Goal: Transaction & Acquisition: Obtain resource

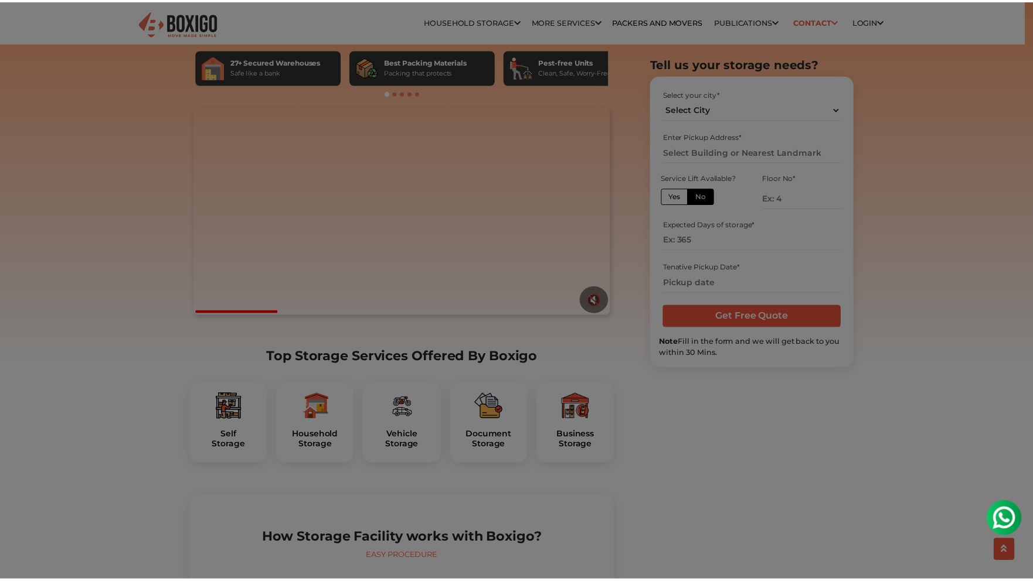
scroll to position [76, 0]
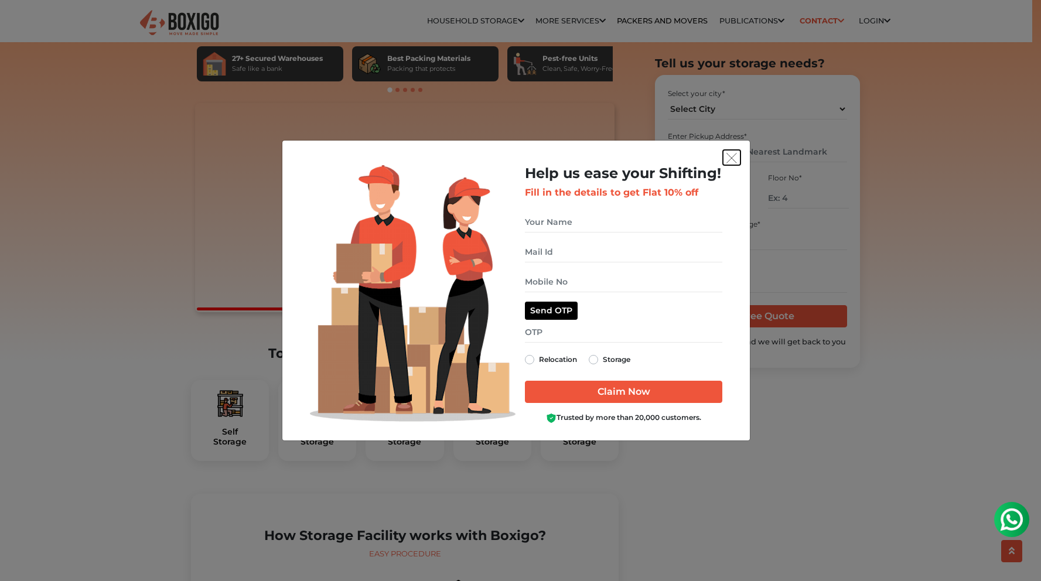
click at [730, 159] on img "get free quote dialog" at bounding box center [732, 158] width 11 height 11
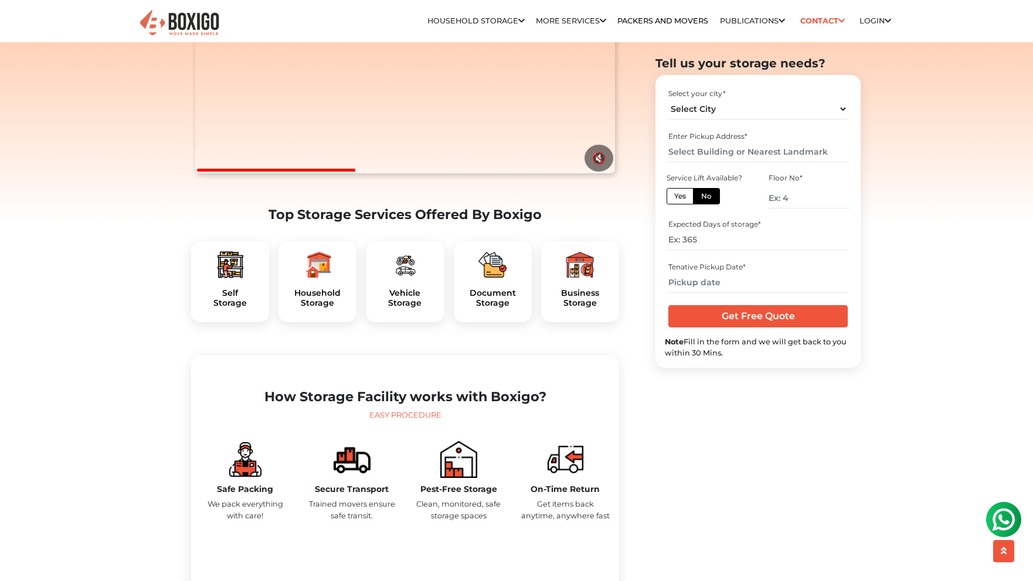
scroll to position [231, 0]
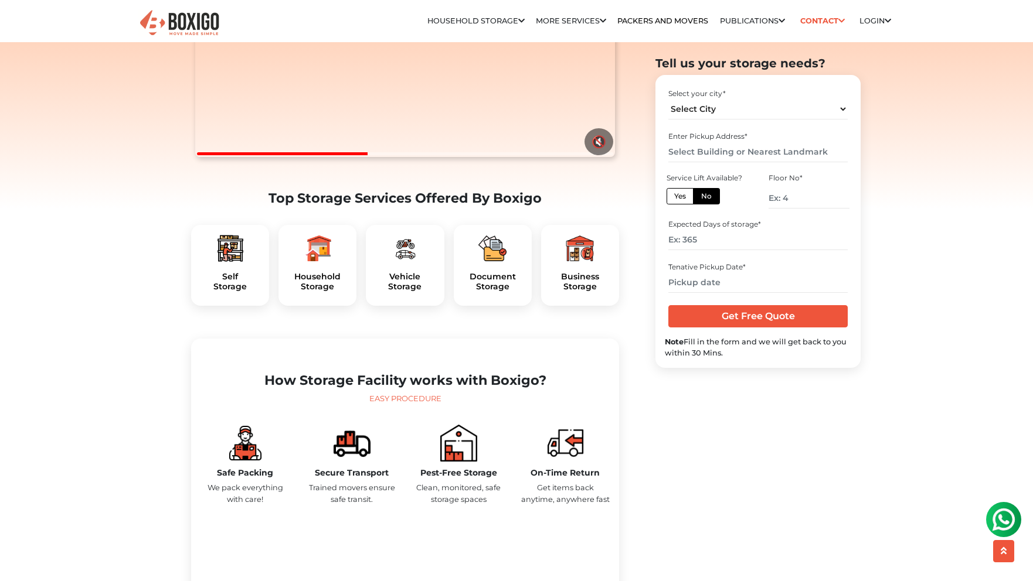
click at [319, 289] on div "Household Storage" at bounding box center [317, 265] width 78 height 81
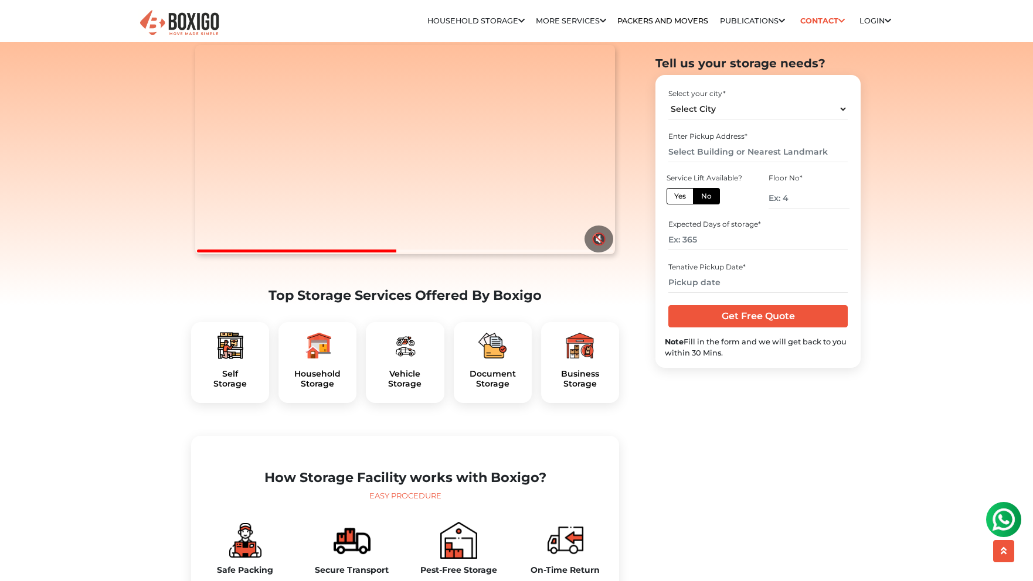
scroll to position [0, 0]
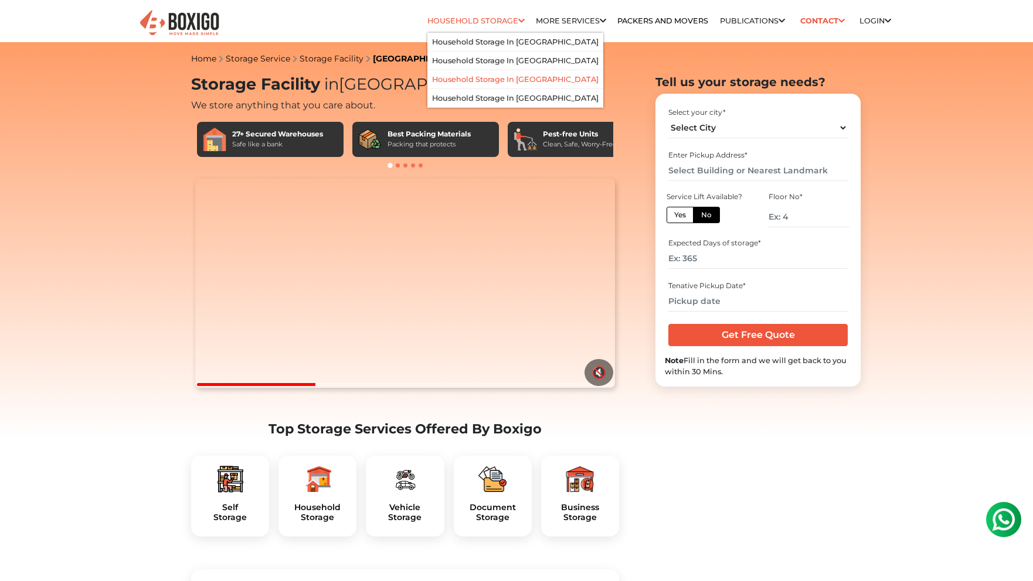
click at [502, 85] on li "Household Storage in [GEOGRAPHIC_DATA]" at bounding box center [515, 79] width 176 height 19
click at [472, 79] on link "Household Storage in [GEOGRAPHIC_DATA]" at bounding box center [515, 79] width 166 height 9
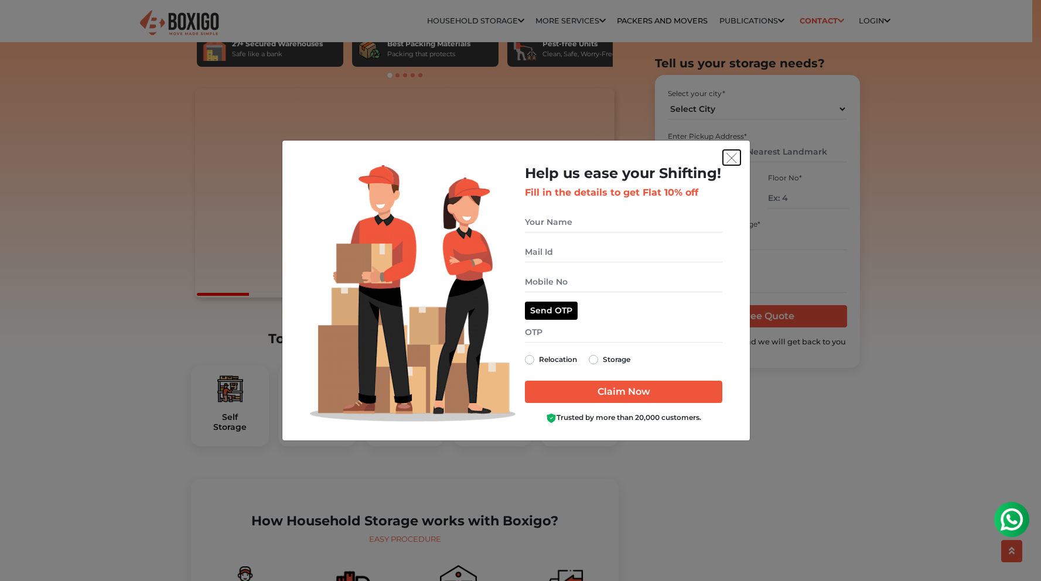
click at [734, 160] on img "get free quote dialog" at bounding box center [732, 158] width 11 height 11
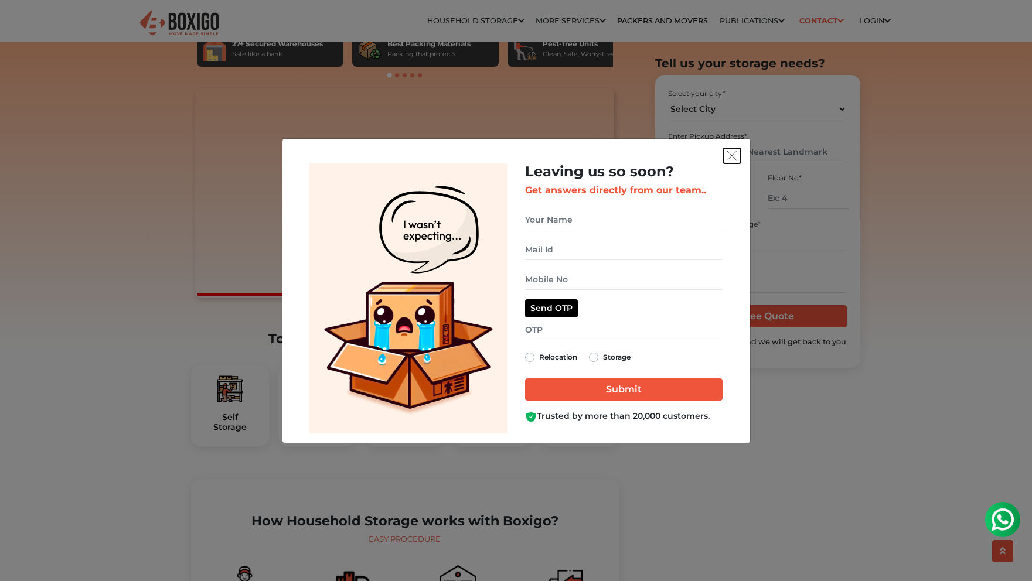
click at [734, 149] on button "get free quote dialog" at bounding box center [732, 155] width 18 height 15
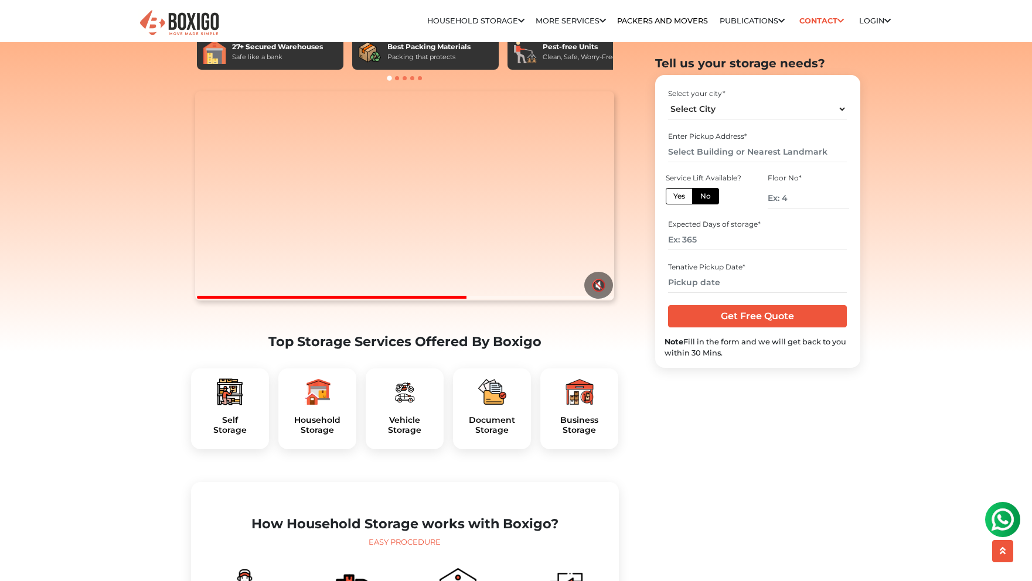
scroll to position [86, 0]
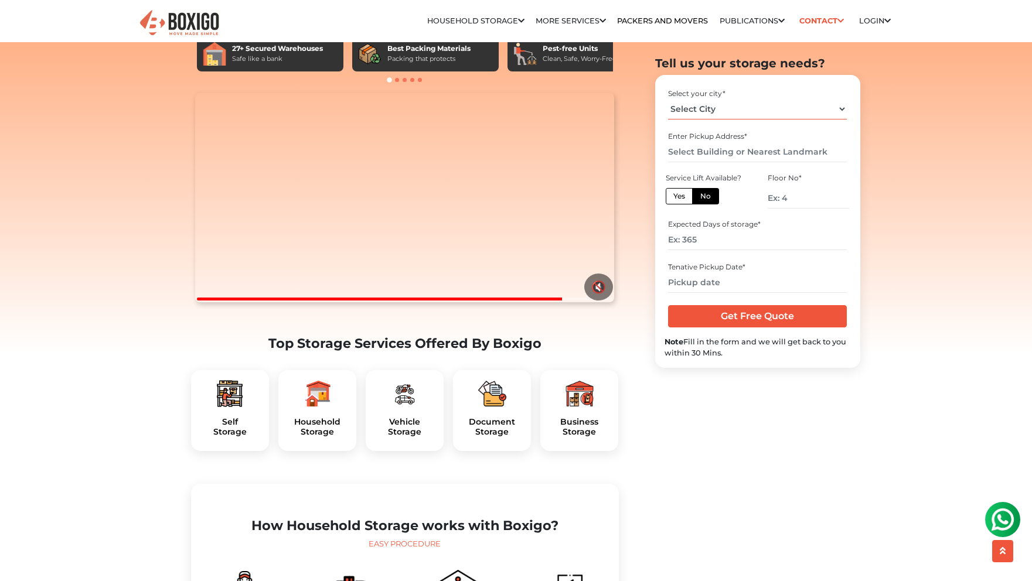
click at [743, 104] on select "Select City Bangalore Bengaluru Bhopal Bhubaneswar Chennai Coimbatore Cuttack D…" at bounding box center [757, 108] width 179 height 21
select select "[GEOGRAPHIC_DATA]"
click at [668, 98] on select "Select City Bangalore Bengaluru Bhopal Bhubaneswar Chennai Coimbatore Cuttack D…" at bounding box center [757, 108] width 179 height 21
click at [709, 158] on input "text" at bounding box center [757, 152] width 179 height 21
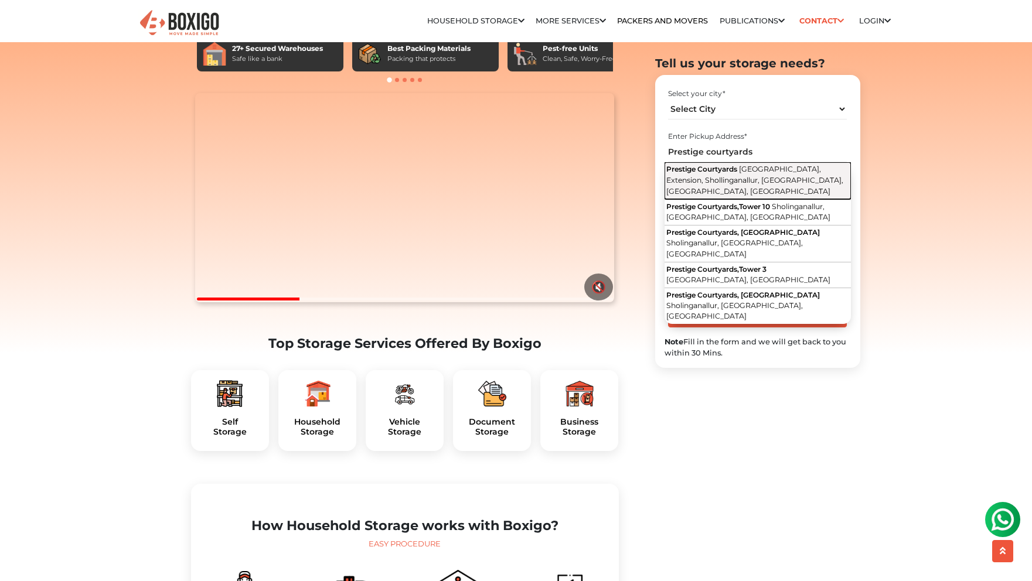
click at [726, 180] on span "Old Mahabalipuram Rd, Extension, Shollinganallur, Sholinganallur, Chennai, Tami…" at bounding box center [754, 180] width 177 height 30
type input "Prestige Courtyards, Old Mahabalipuram Rd, Extension, Shollinganallur, Sholinga…"
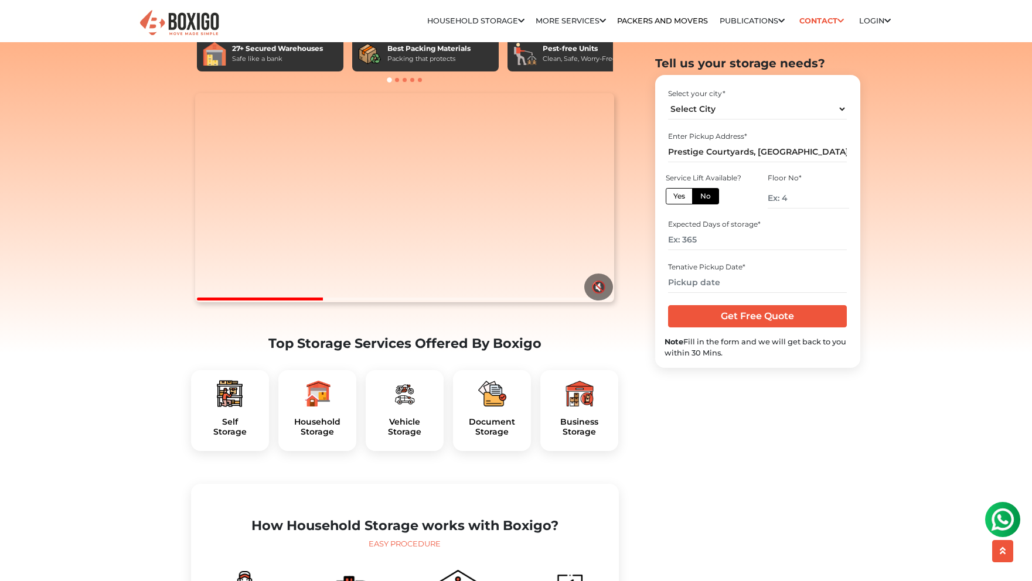
click at [677, 199] on label "Yes" at bounding box center [679, 196] width 27 height 16
click at [677, 198] on input "Yes" at bounding box center [677, 194] width 8 height 8
radio input "true"
click at [716, 244] on input "number" at bounding box center [757, 240] width 179 height 21
type input "10"
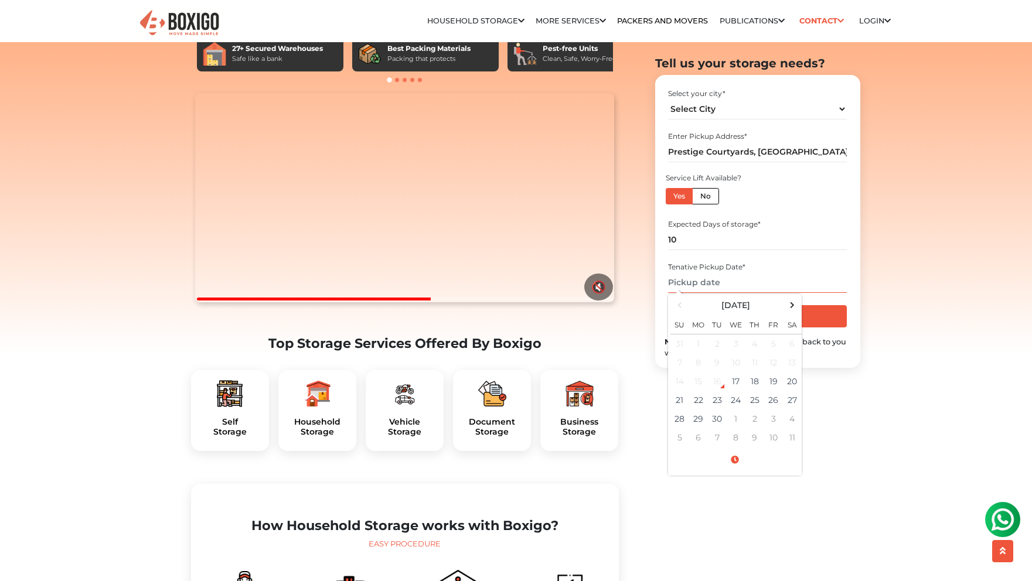
click at [704, 281] on input "text" at bounding box center [757, 283] width 179 height 21
click at [716, 420] on td "30" at bounding box center [717, 419] width 19 height 19
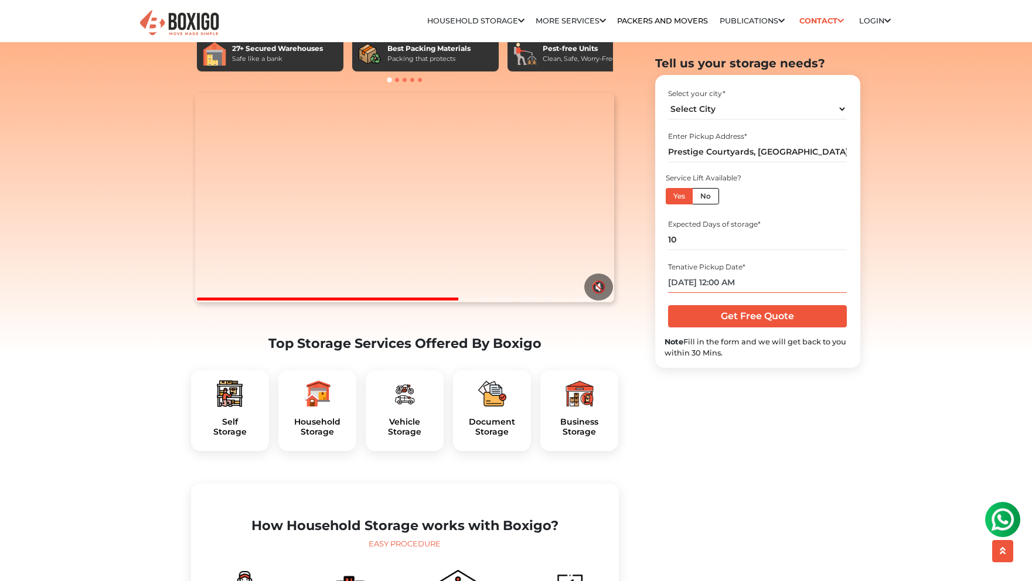
click at [709, 285] on input "09/30/2025 12:00 AM" at bounding box center [757, 283] width 179 height 21
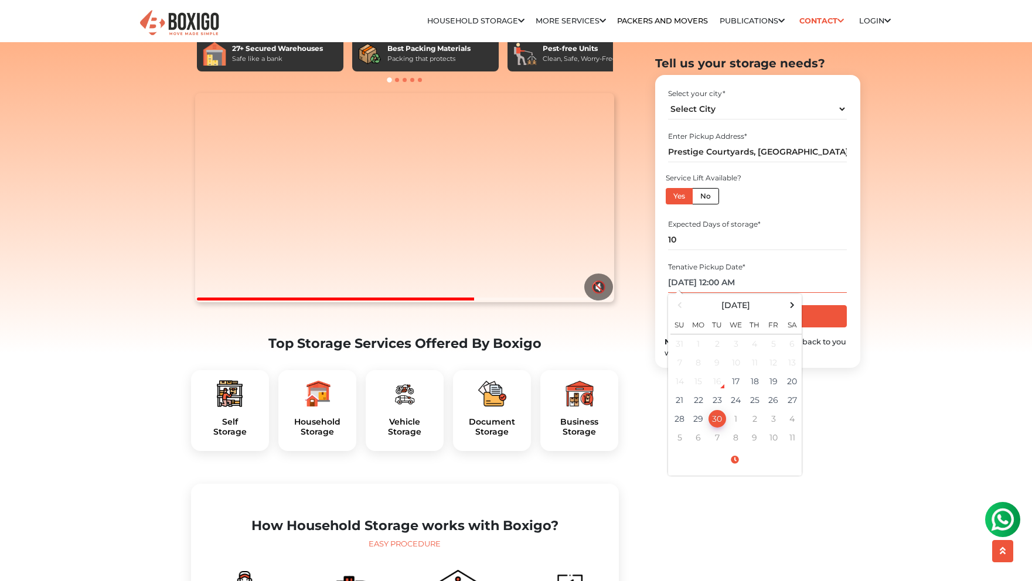
click at [717, 419] on td "30" at bounding box center [717, 419] width 19 height 19
click at [716, 420] on td "30" at bounding box center [717, 419] width 19 height 19
click at [737, 463] on span at bounding box center [734, 460] width 129 height 21
click at [687, 336] on span at bounding box center [686, 339] width 23 height 23
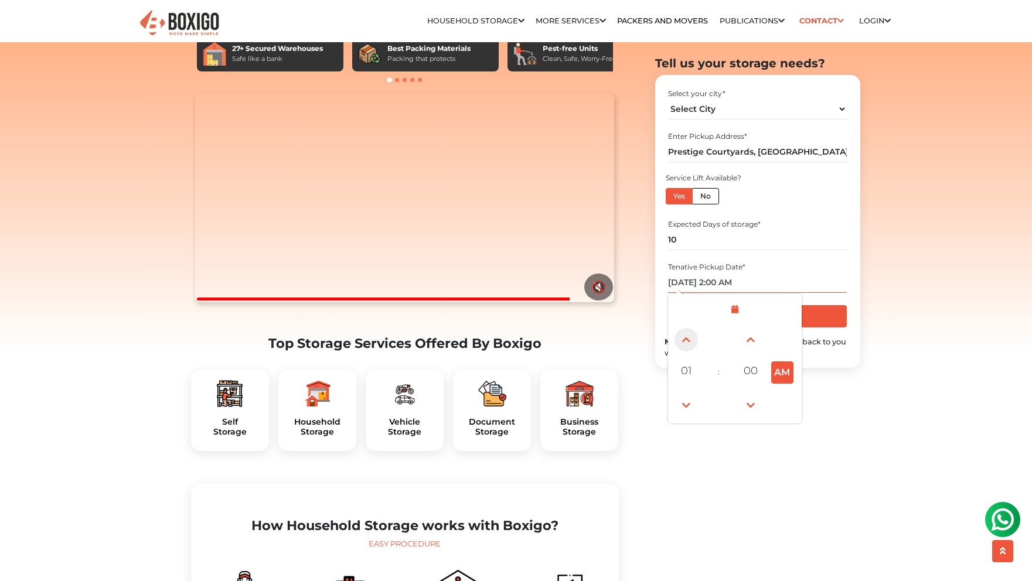
click at [687, 336] on span at bounding box center [686, 339] width 23 height 23
click at [686, 336] on span at bounding box center [686, 339] width 23 height 23
click at [689, 401] on span at bounding box center [686, 405] width 23 height 23
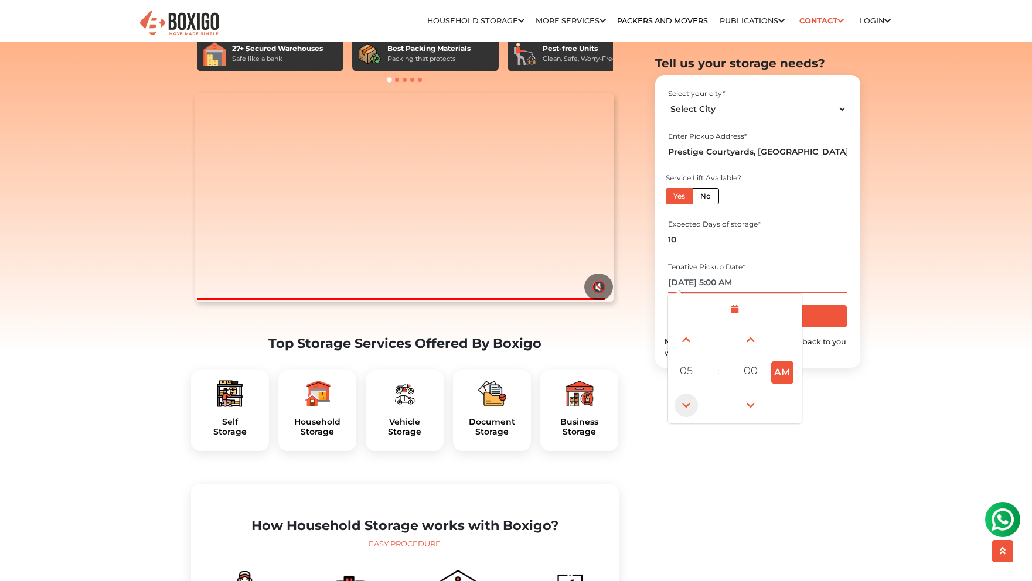
click at [689, 401] on span at bounding box center [686, 405] width 23 height 23
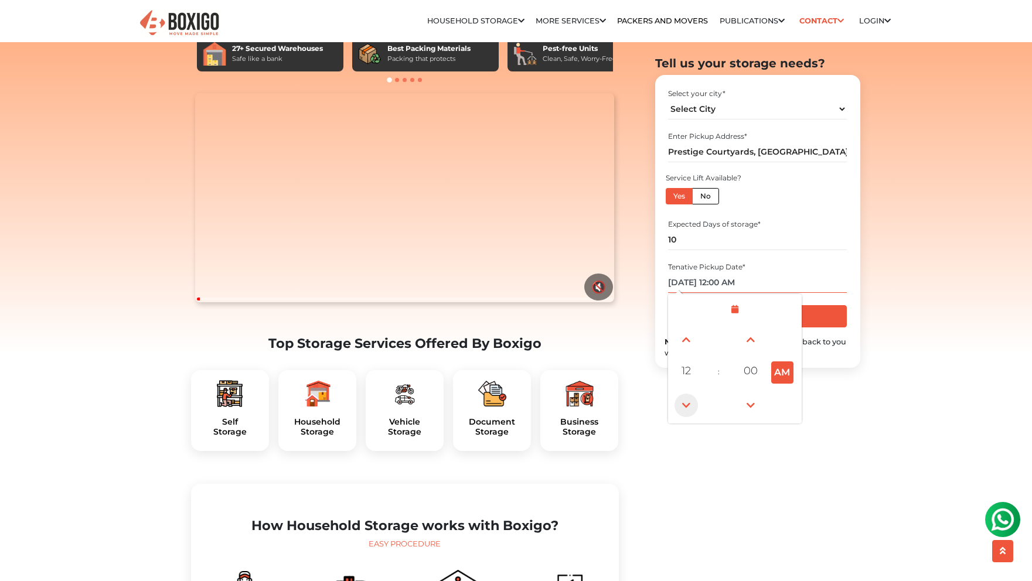
click at [689, 401] on span at bounding box center [686, 405] width 23 height 23
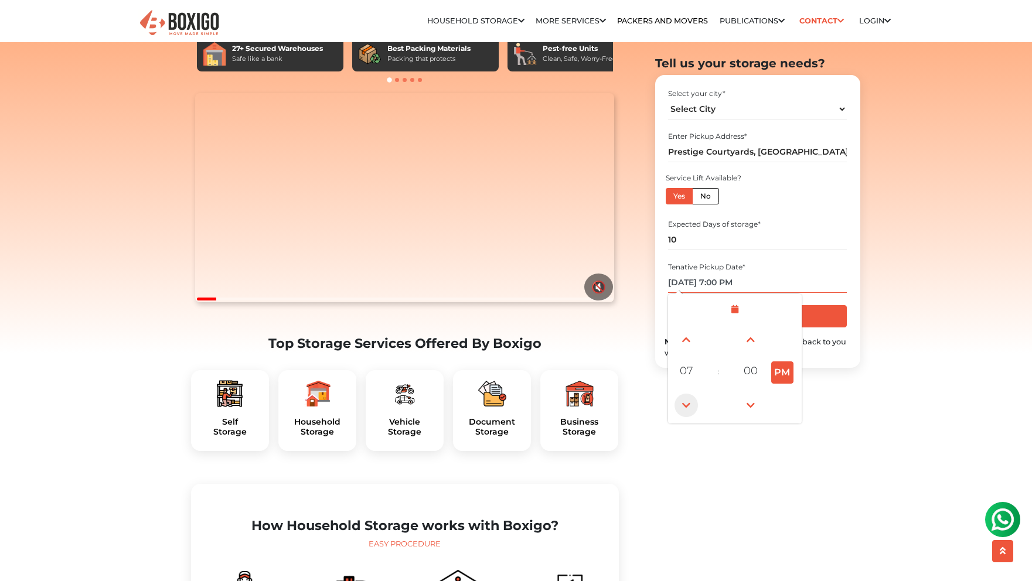
click at [689, 401] on span at bounding box center [686, 405] width 23 height 23
click at [689, 402] on span at bounding box center [686, 405] width 23 height 23
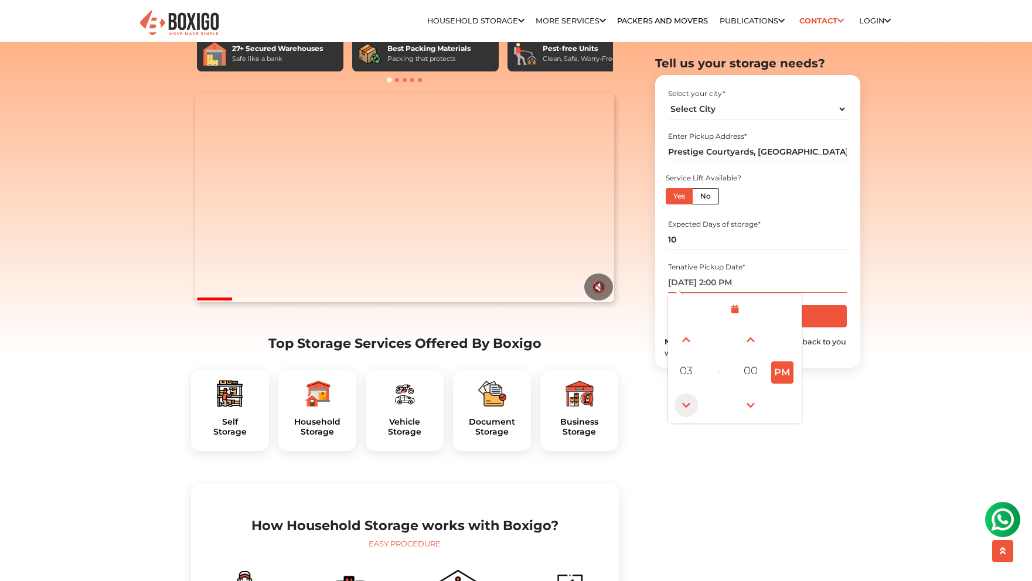
click at [689, 402] on span at bounding box center [686, 405] width 23 height 23
click at [691, 407] on span at bounding box center [686, 405] width 23 height 23
click at [683, 340] on span at bounding box center [686, 339] width 23 height 23
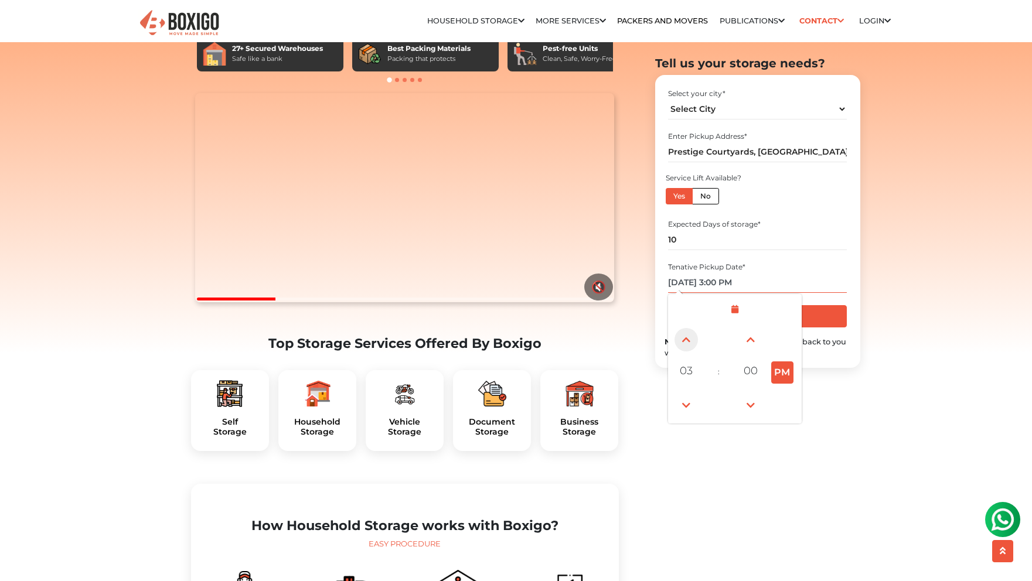
click at [685, 340] on span at bounding box center [686, 339] width 23 height 23
click at [685, 339] on span at bounding box center [686, 339] width 23 height 23
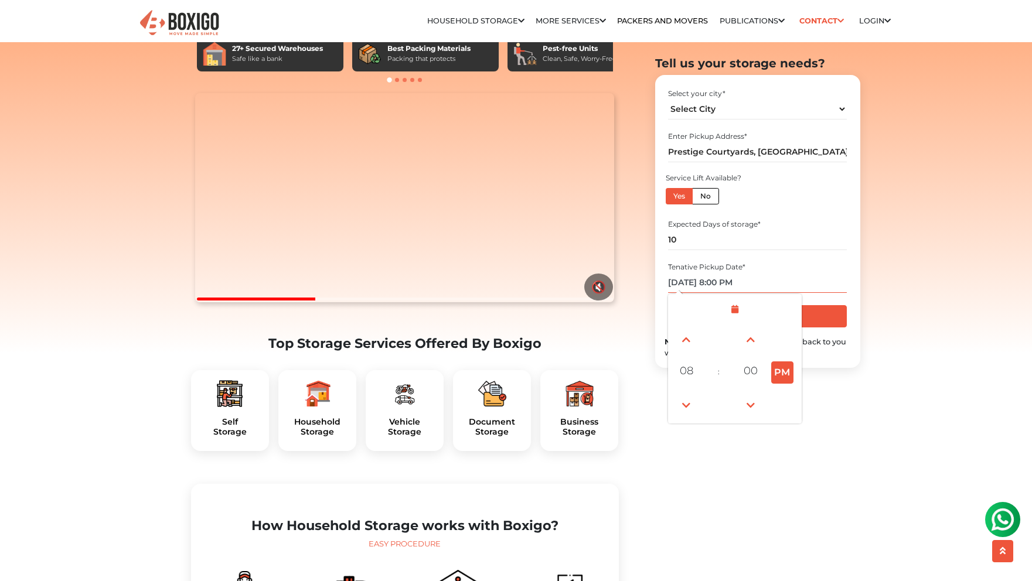
click at [776, 367] on button "PM" at bounding box center [782, 373] width 22 height 22
type input "09/29/2025 8:00 AM"
click at [820, 363] on div "Select your city * Select City Bangalore Bengaluru Bhopal Bhubaneswar Chennai C…" at bounding box center [757, 221] width 205 height 293
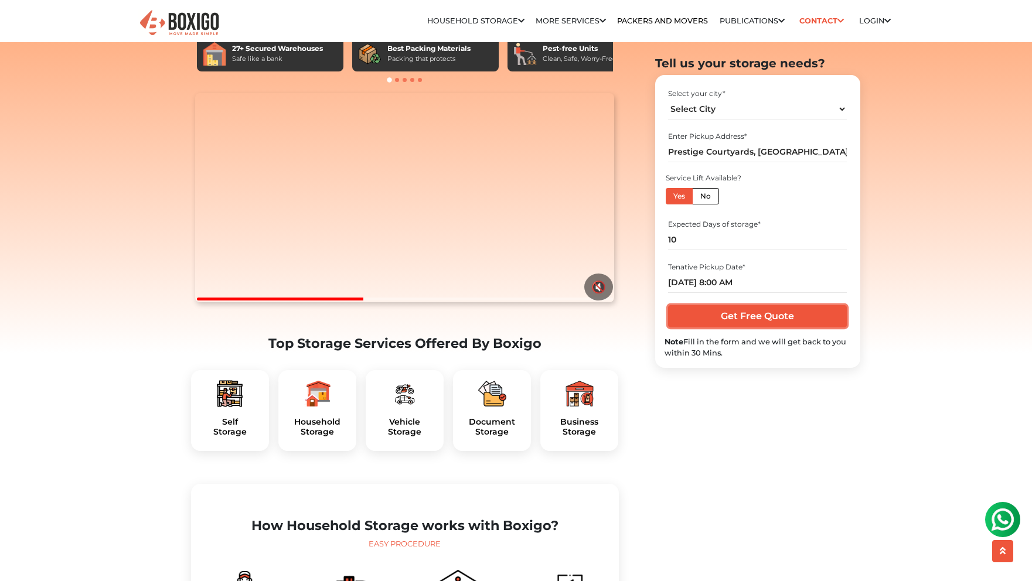
click at [741, 315] on input "Get Free Quote" at bounding box center [757, 316] width 179 height 22
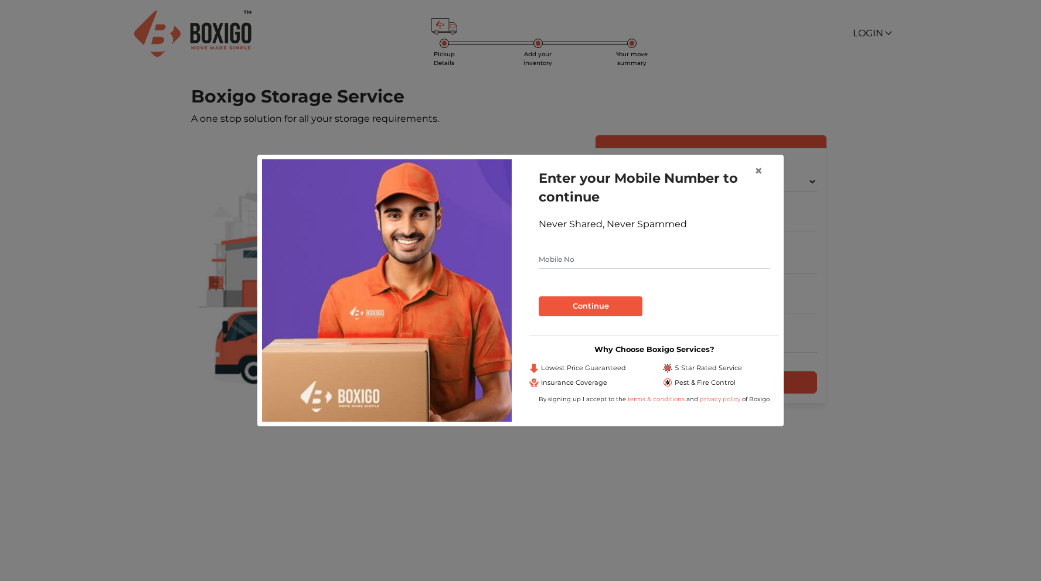
click at [610, 263] on input "text" at bounding box center [654, 259] width 231 height 19
type input "8825649912"
click at [625, 312] on button "Continue" at bounding box center [591, 307] width 104 height 20
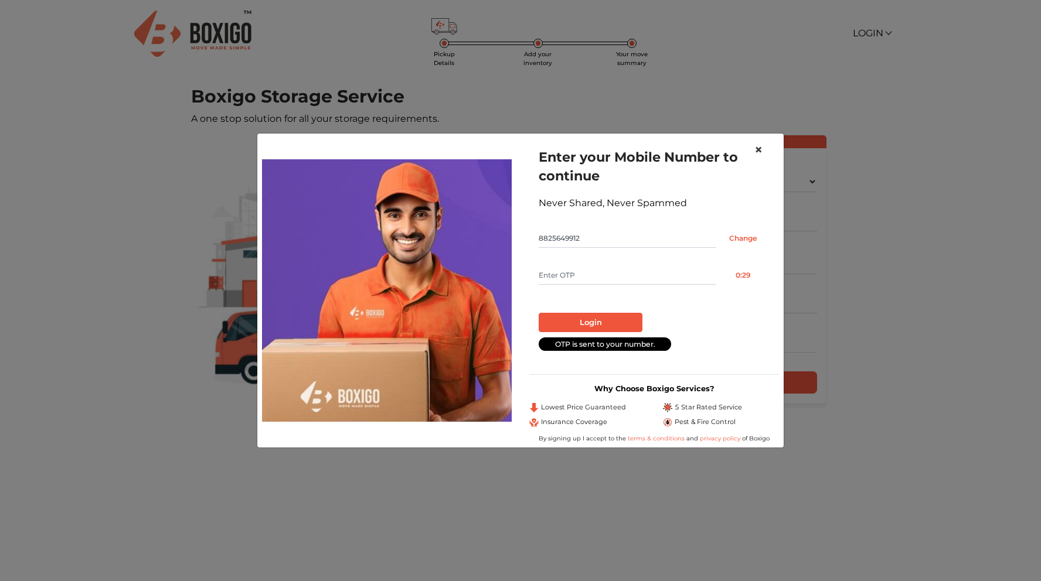
click at [763, 152] on button "×" at bounding box center [758, 150] width 27 height 33
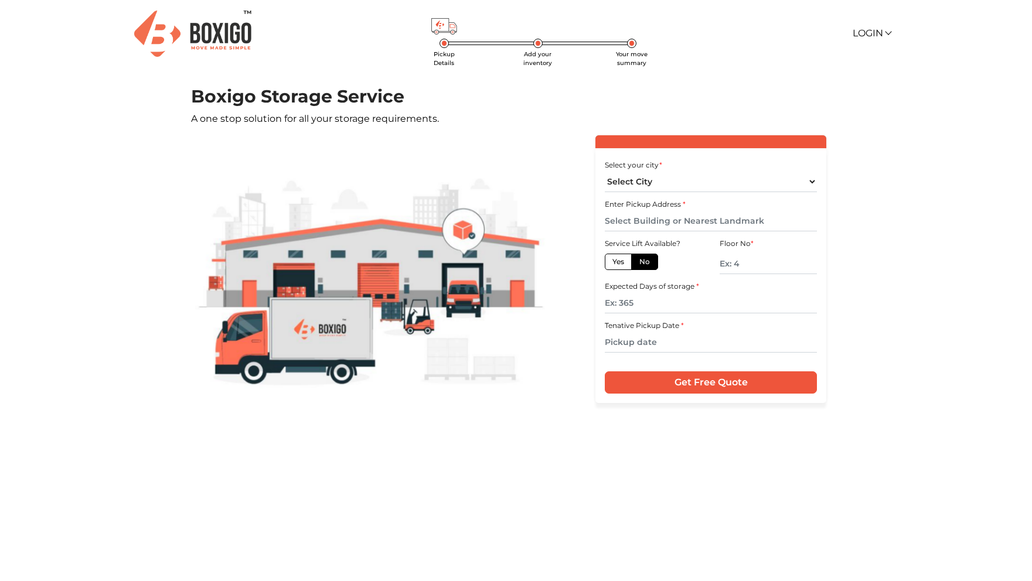
click at [537, 117] on p "A one stop solution for all your storage requirements." at bounding box center [516, 119] width 651 height 14
